Goal: Task Accomplishment & Management: Manage account settings

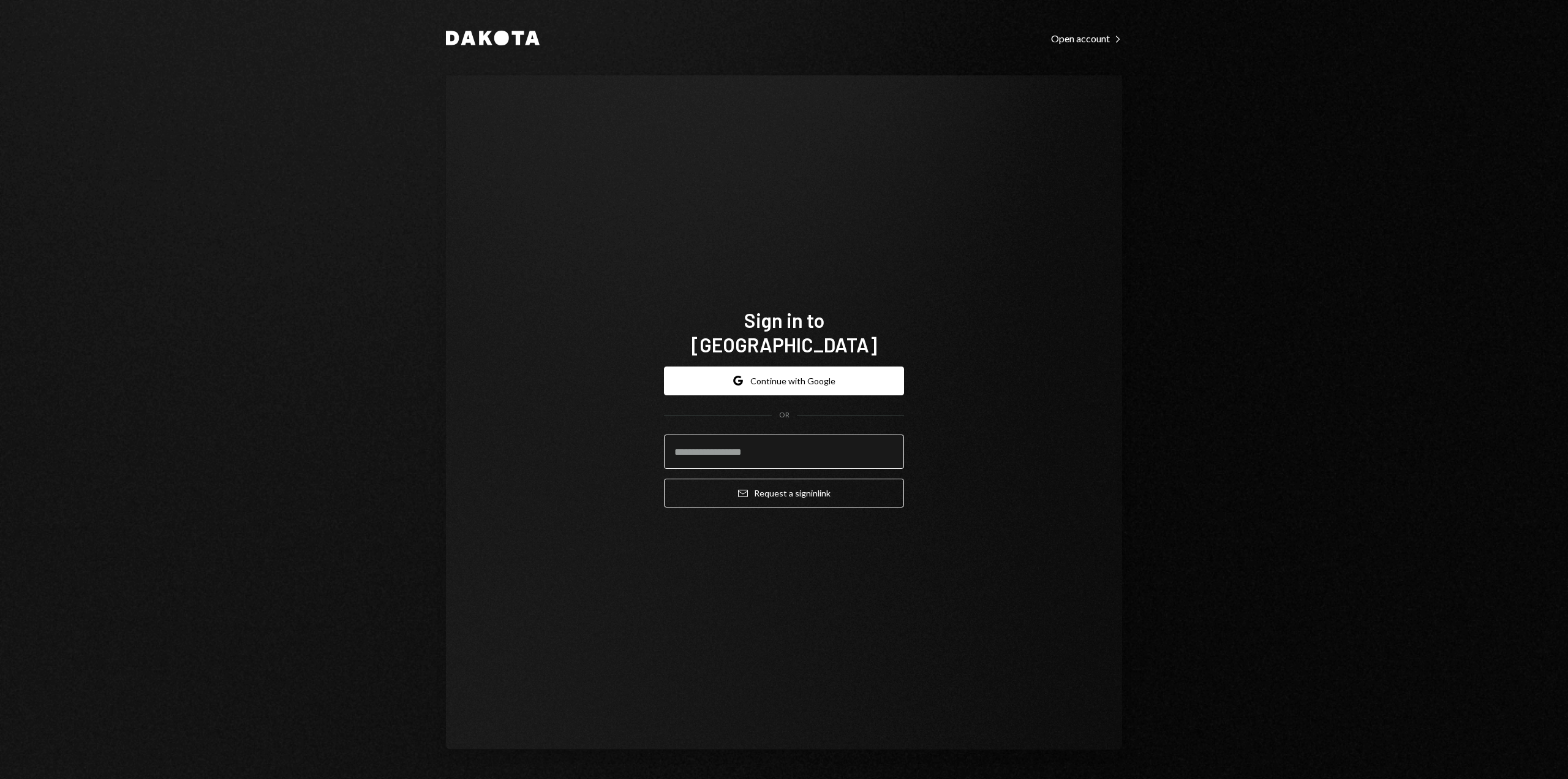
click at [889, 444] on keeper-lock "Open Keeper Popup" at bounding box center [887, 451] width 15 height 15
click at [848, 442] on input "email" at bounding box center [784, 451] width 240 height 35
type input "**********"
click at [667, 480] on button "Email Request a sign in link" at bounding box center [784, 493] width 240 height 29
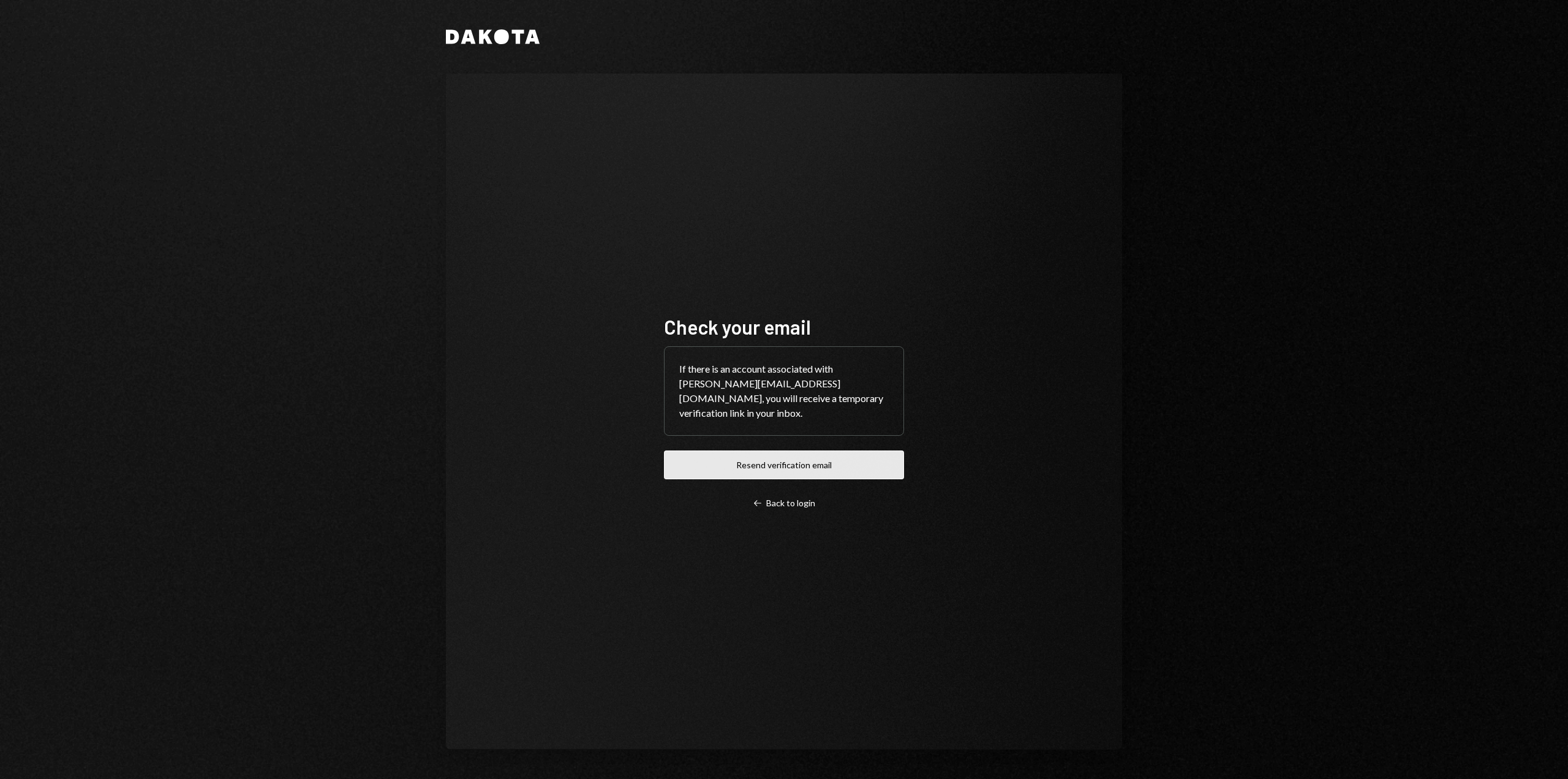
click at [677, 464] on button "Resend verification email" at bounding box center [784, 465] width 240 height 29
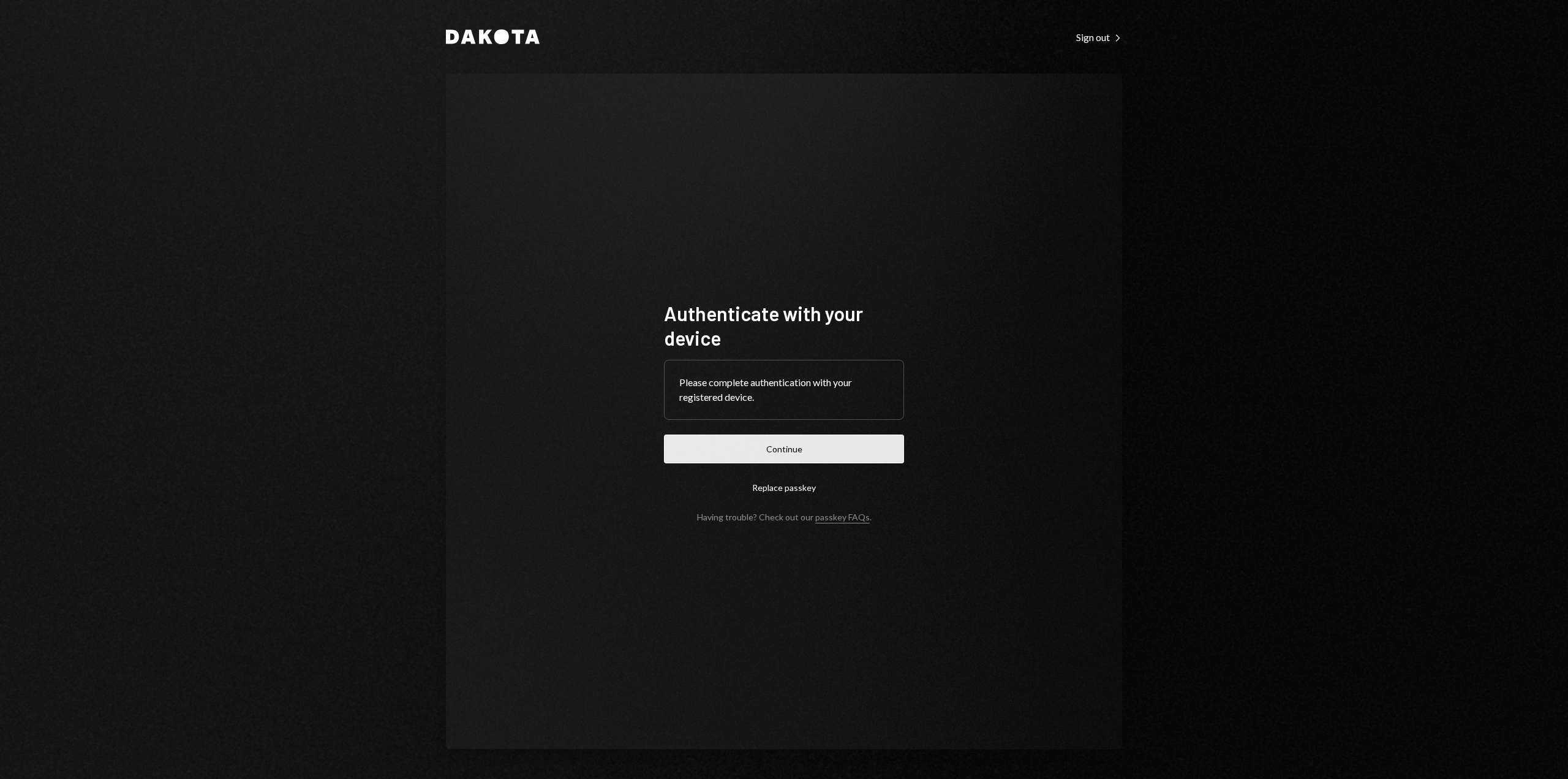
click at [885, 451] on button "Continue" at bounding box center [784, 449] width 240 height 29
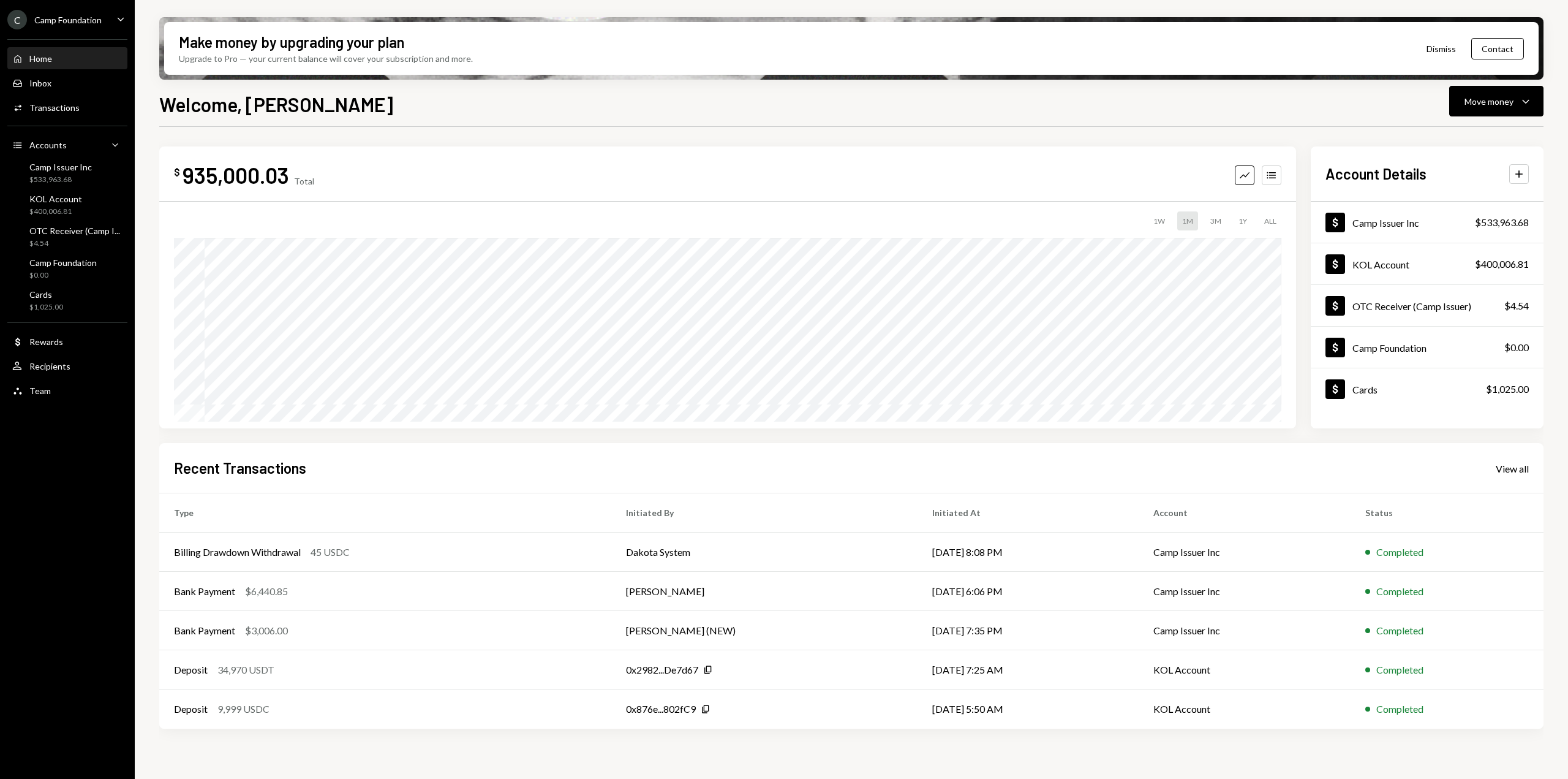
click at [126, 17] on icon "Caret Down" at bounding box center [121, 19] width 14 height 14
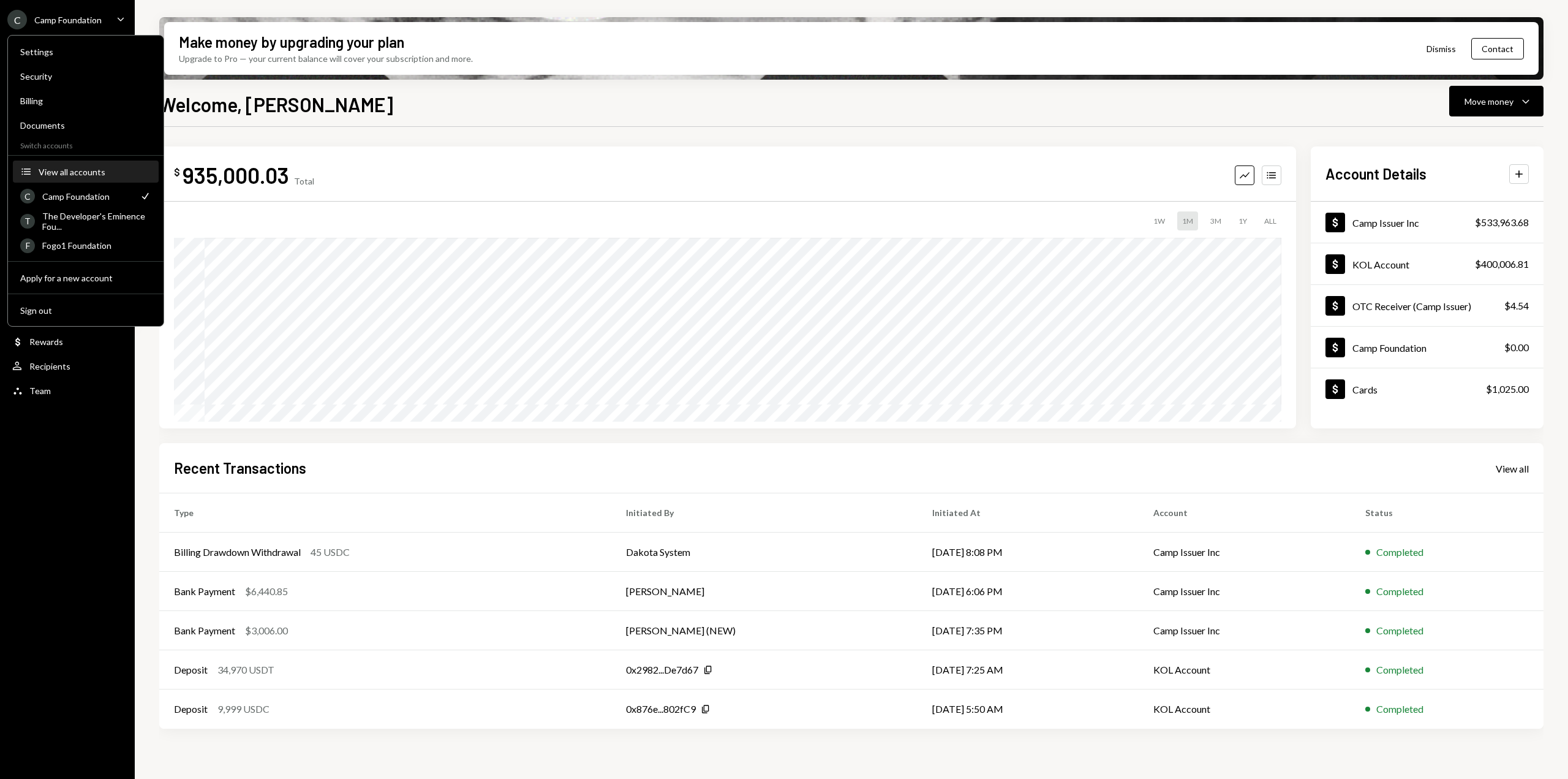
click at [111, 164] on button "Accounts View all accounts" at bounding box center [86, 172] width 146 height 22
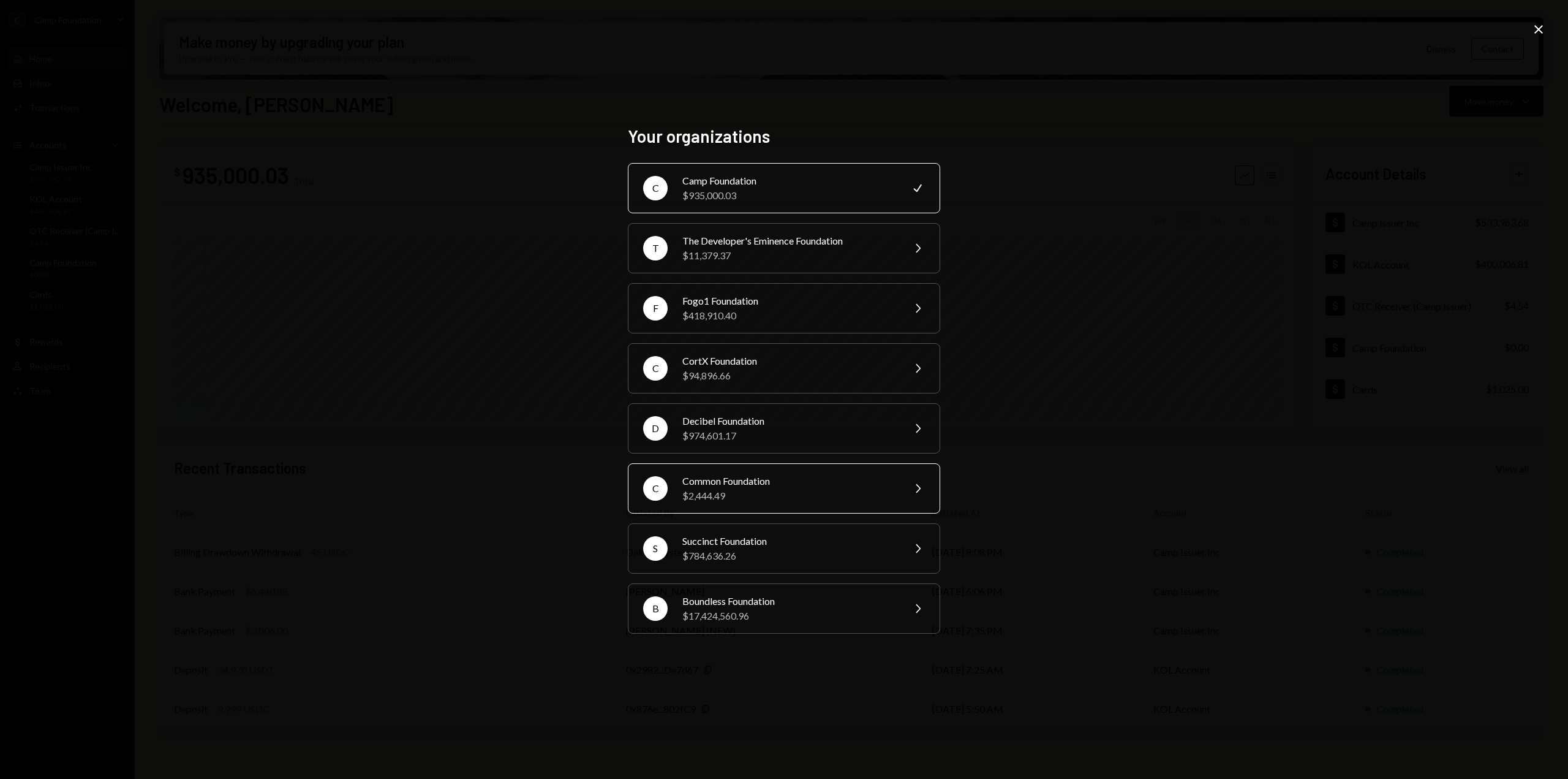
click at [757, 479] on div "Common Foundation" at bounding box center [789, 480] width 213 height 15
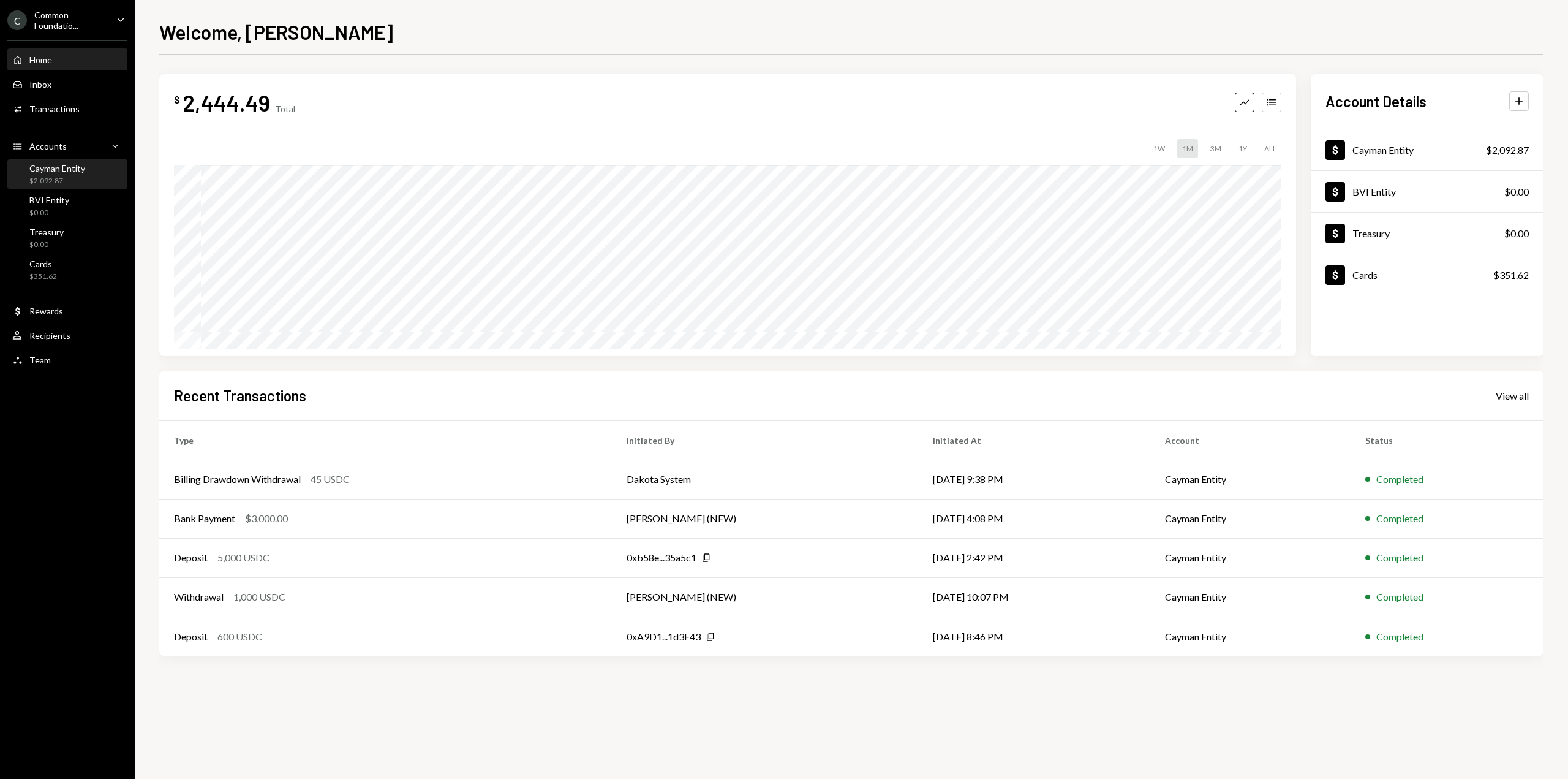
click at [110, 165] on div "Cayman Entity $2,092.87" at bounding box center [68, 174] width 110 height 23
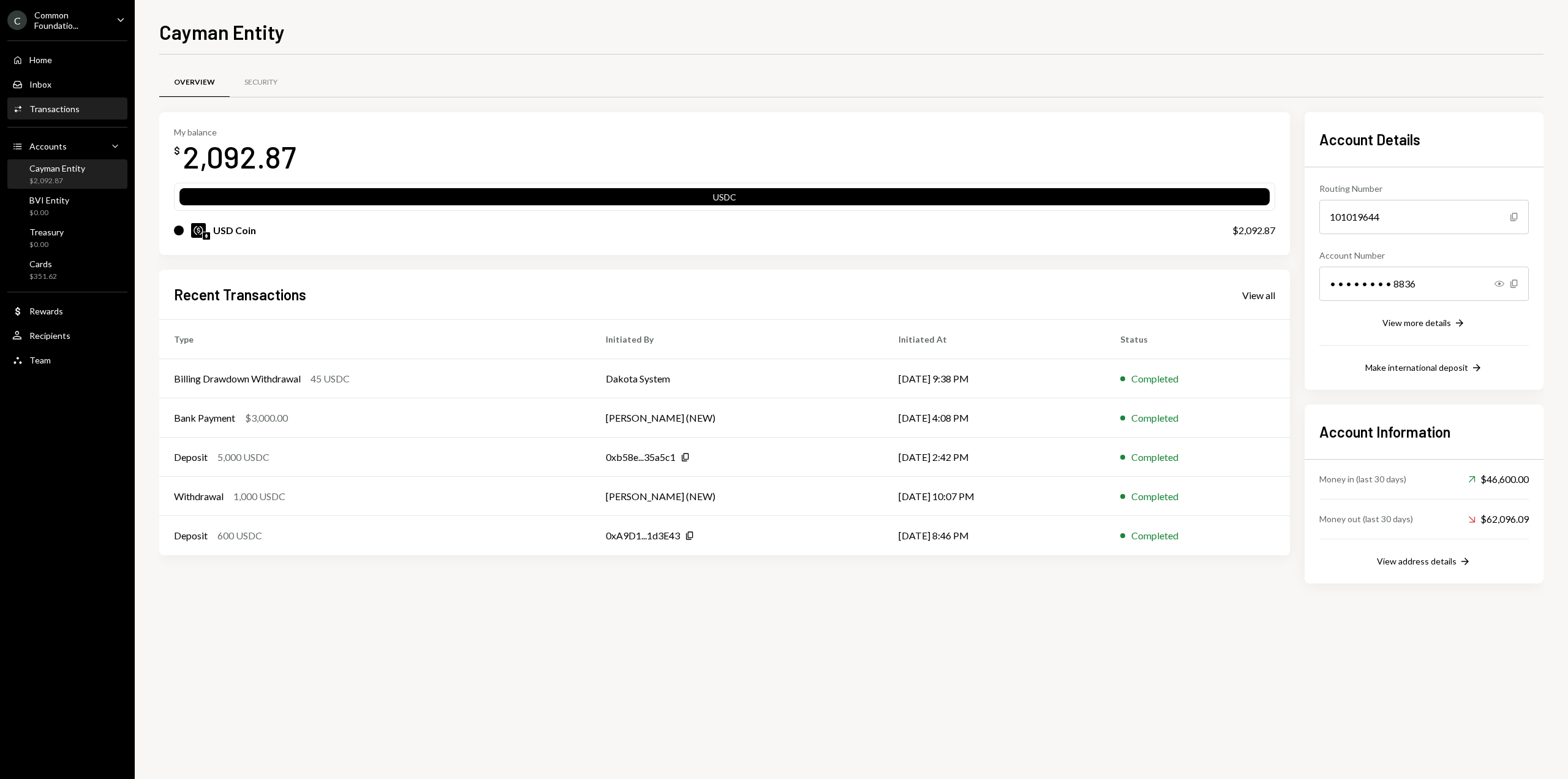
click at [40, 114] on div "Transactions" at bounding box center [54, 109] width 50 height 11
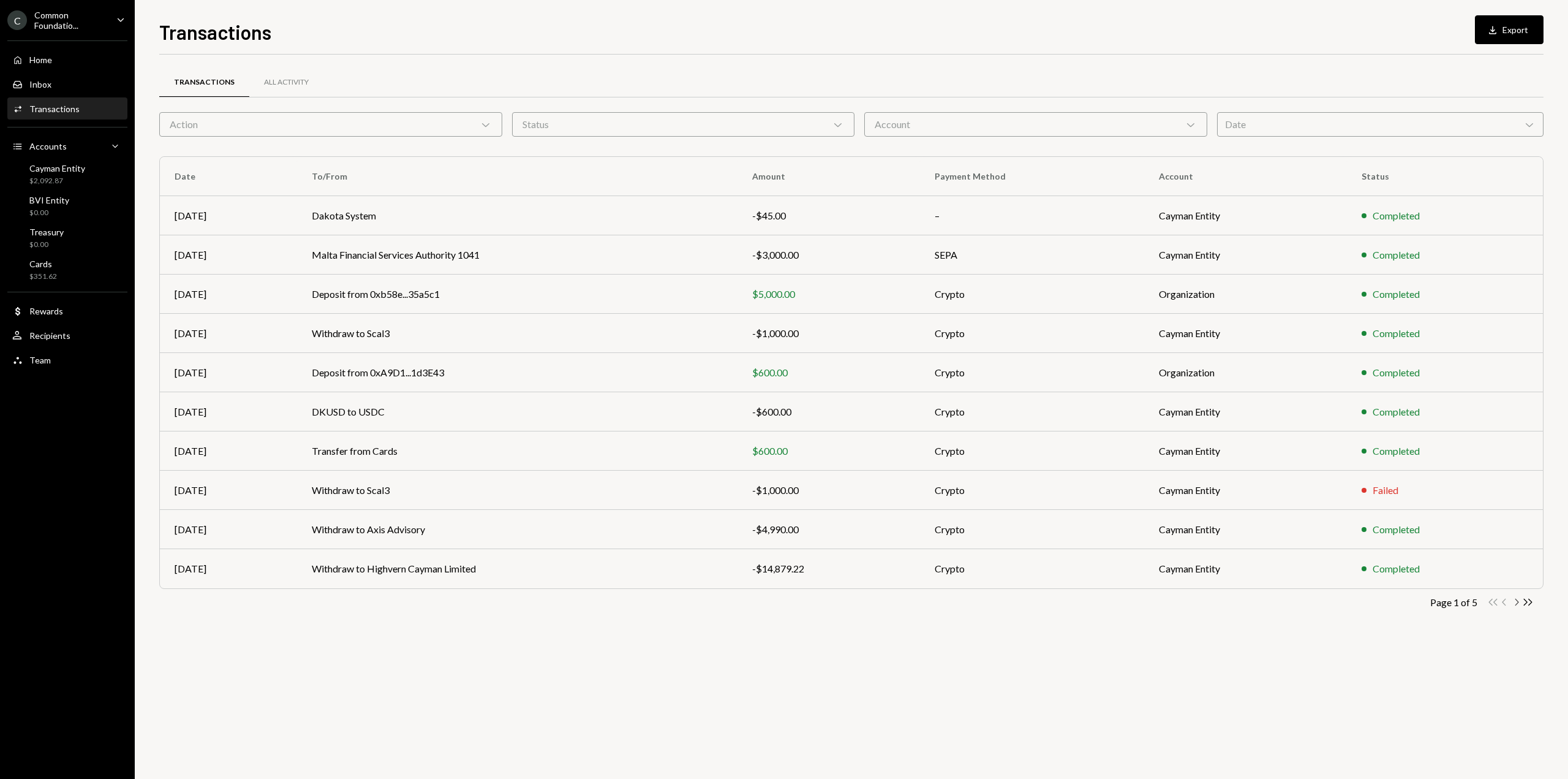
click at [1517, 602] on icon "Chevron Right" at bounding box center [1516, 602] width 12 height 12
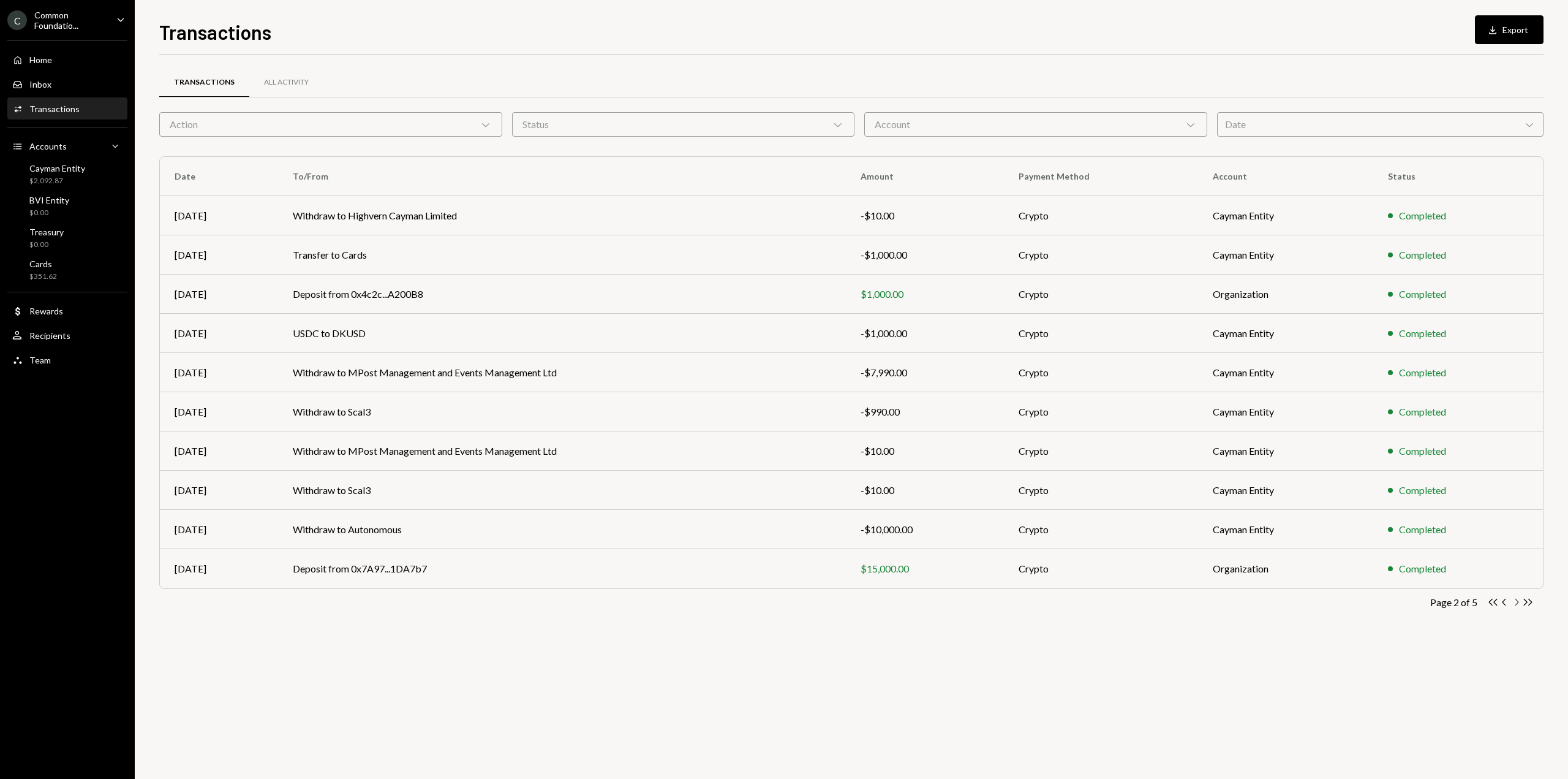
click at [1514, 603] on icon "Chevron Right" at bounding box center [1516, 602] width 12 height 12
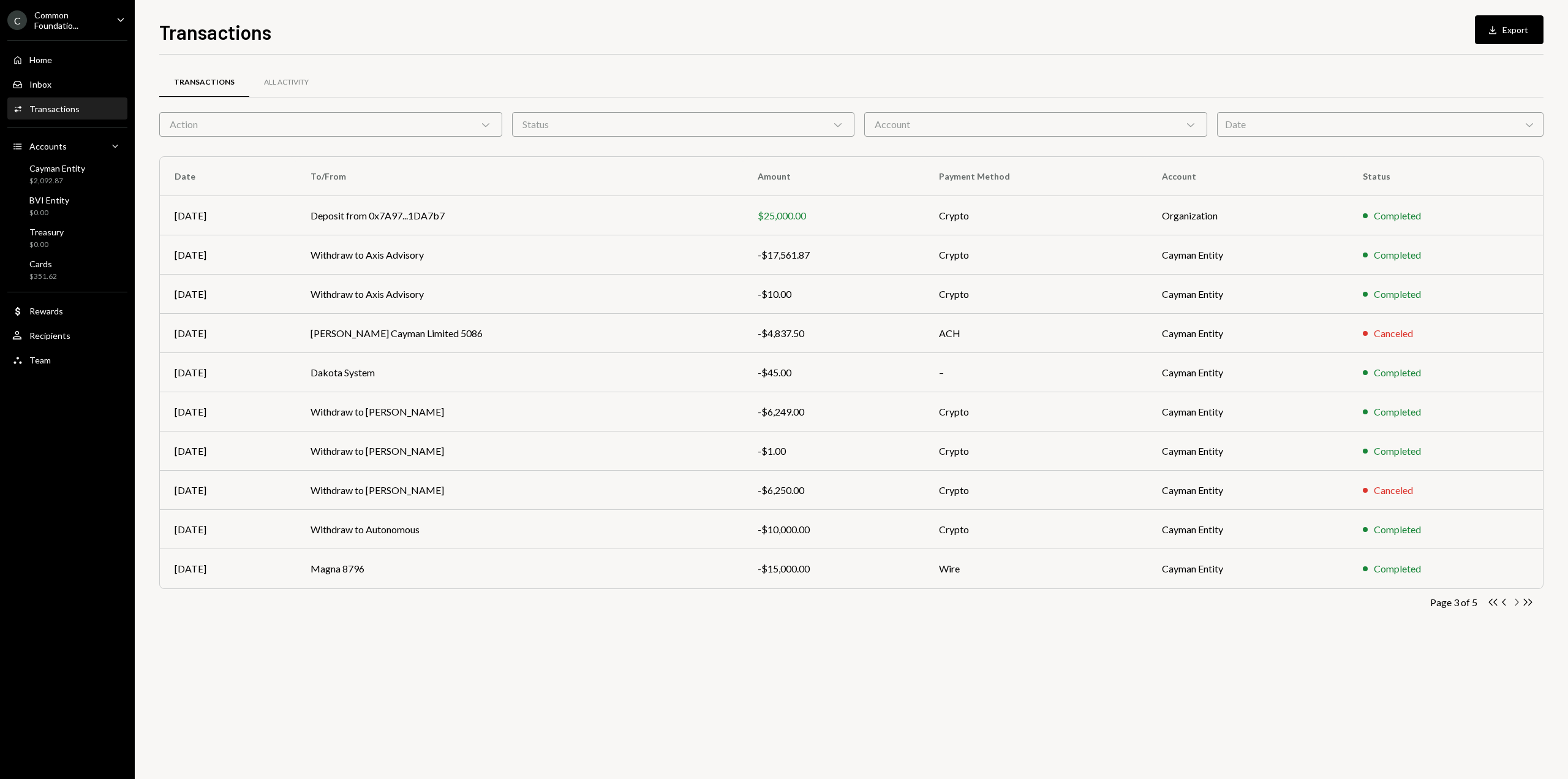
click at [1517, 602] on icon "Chevron Right" at bounding box center [1516, 602] width 12 height 12
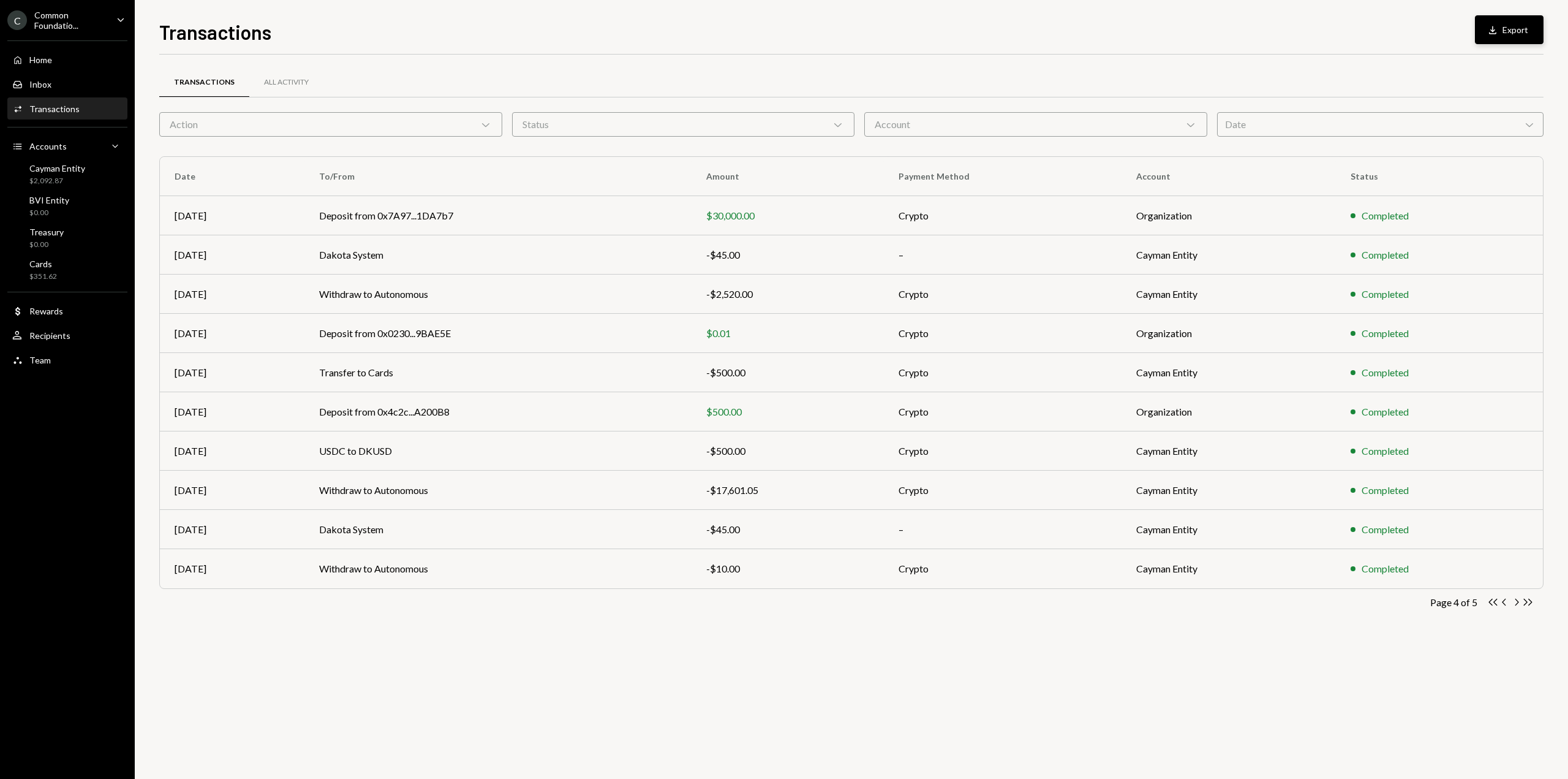
click at [1484, 35] on button "Download Export" at bounding box center [1509, 30] width 68 height 29
drag, startPoint x: 1485, startPoint y: 389, endPoint x: 1493, endPoint y: 776, distance: 387.1
